Goal: Information Seeking & Learning: Check status

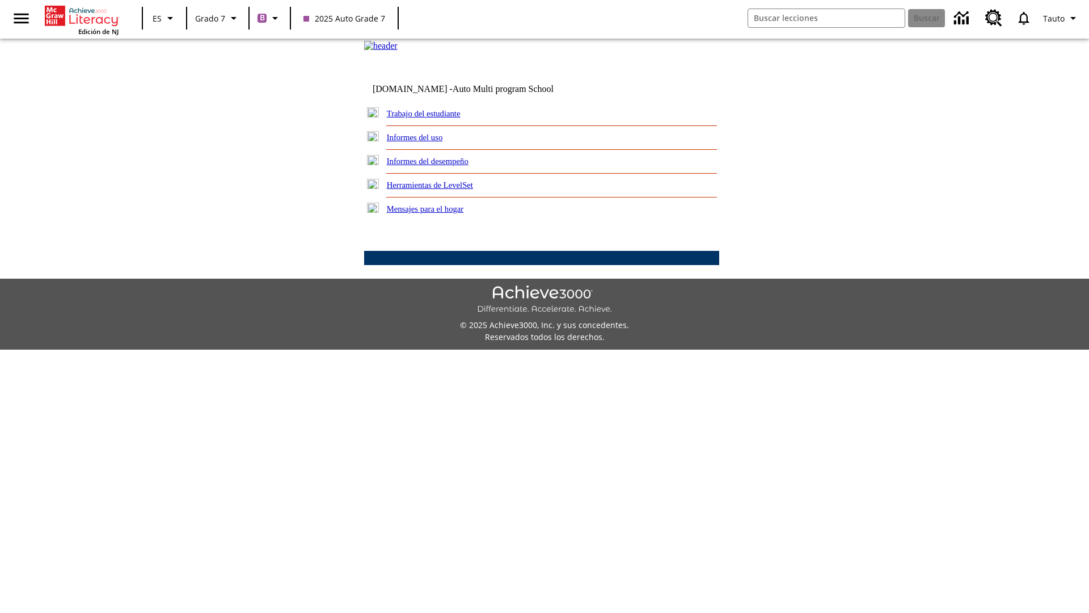
click at [443, 166] on link "Informes del desempeño" at bounding box center [428, 161] width 82 height 9
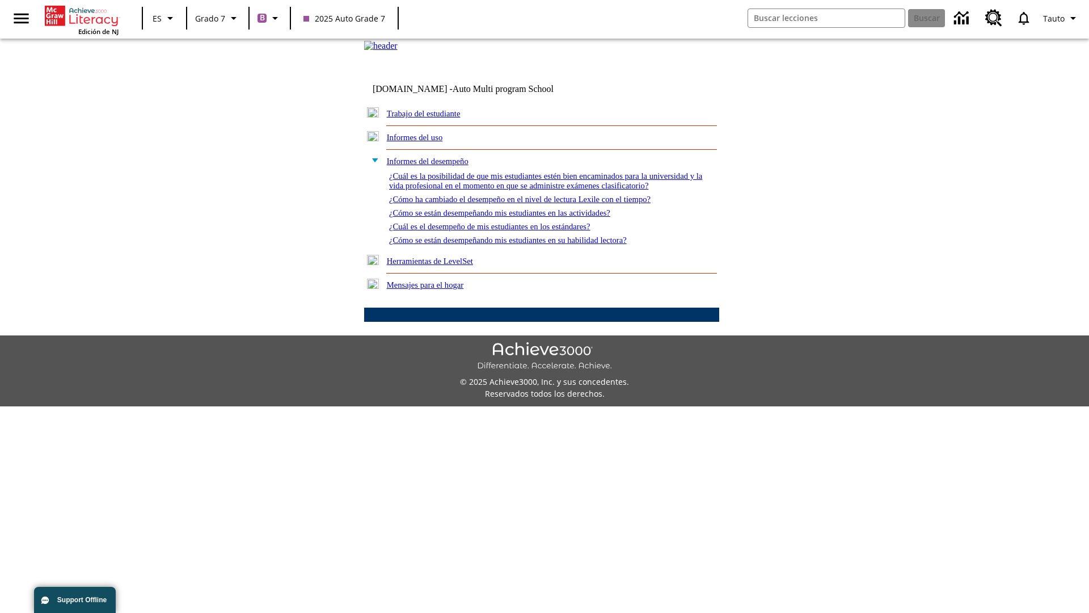
click at [528, 245] on link "¿Cómo se están desempeñando mis estudiantes en su habilidad lectora?" at bounding box center [508, 239] width 238 height 9
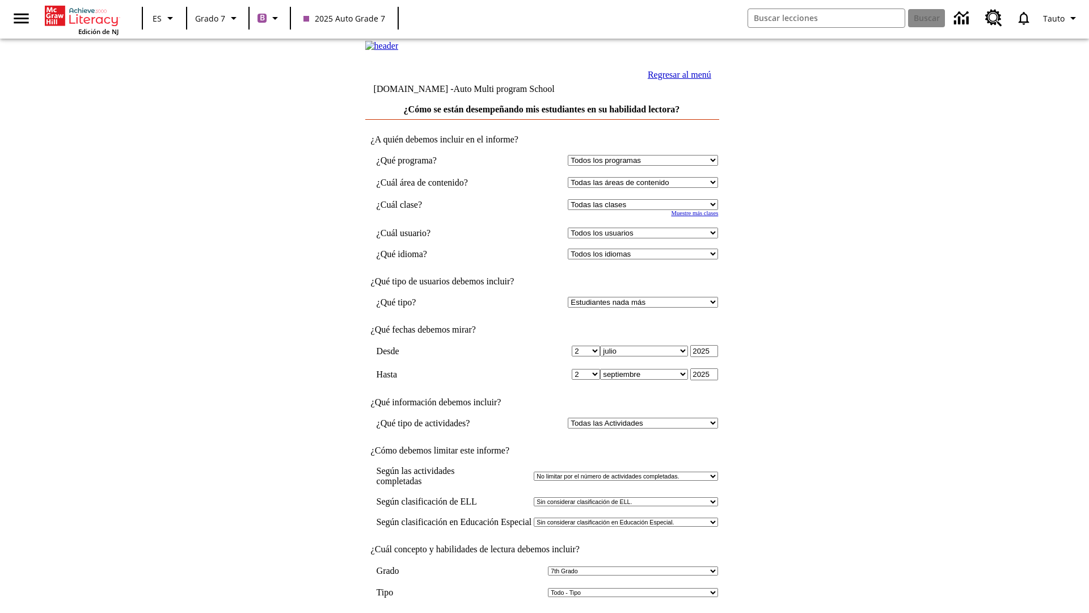
select select "2"
